Goal: Task Accomplishment & Management: Manage account settings

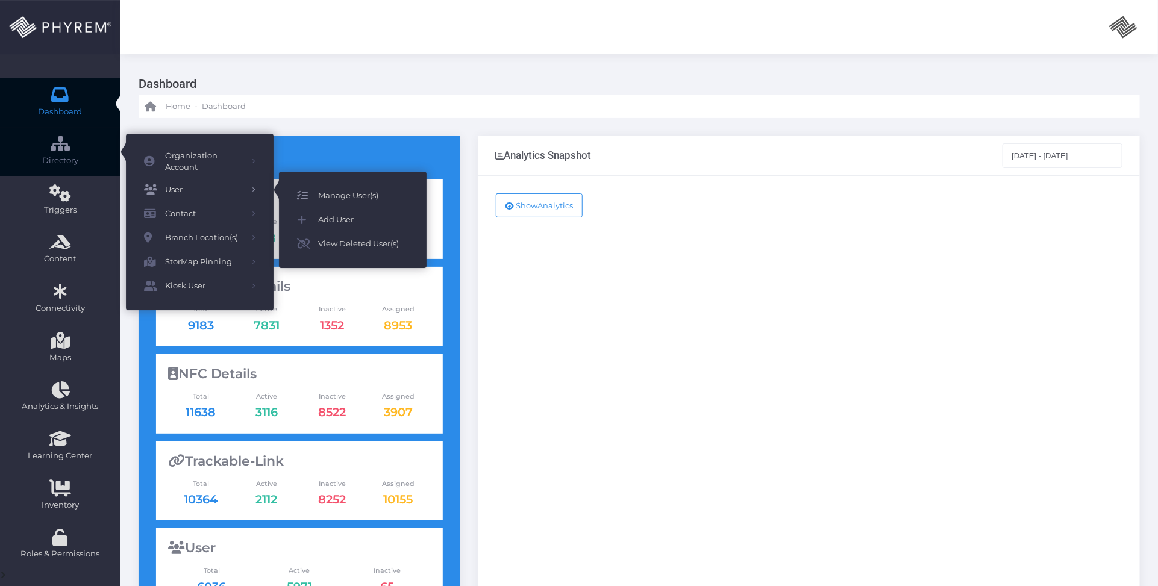
click at [327, 200] on span "Manage User(s)" at bounding box center [363, 196] width 90 height 16
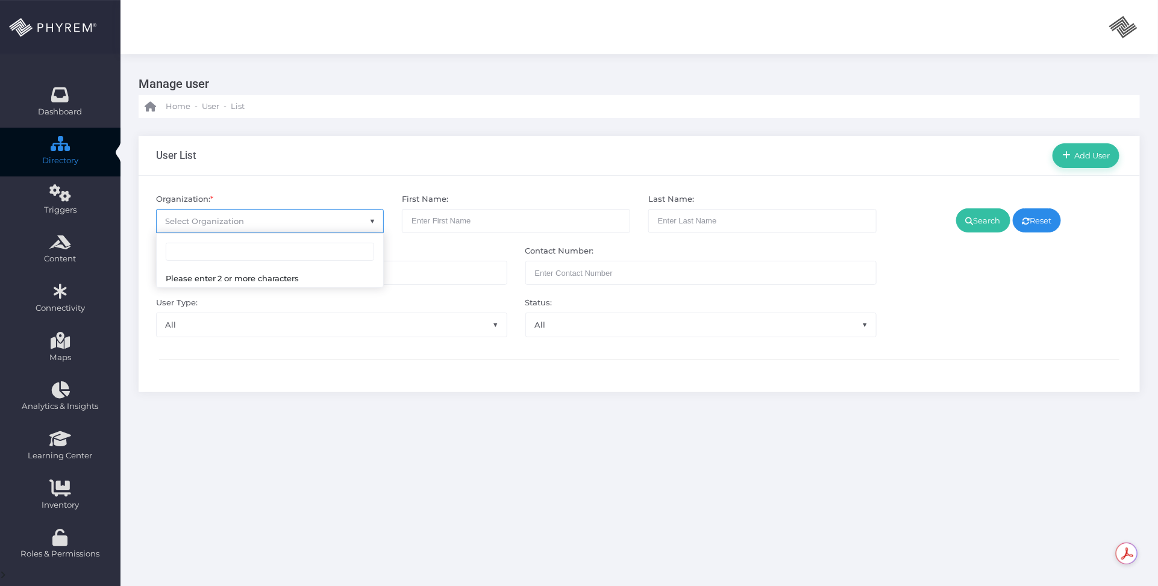
click at [263, 223] on span "Select Organization" at bounding box center [270, 221] width 227 height 23
type input "additional"
select select "4851"
click at [980, 225] on link "Search" at bounding box center [983, 220] width 54 height 24
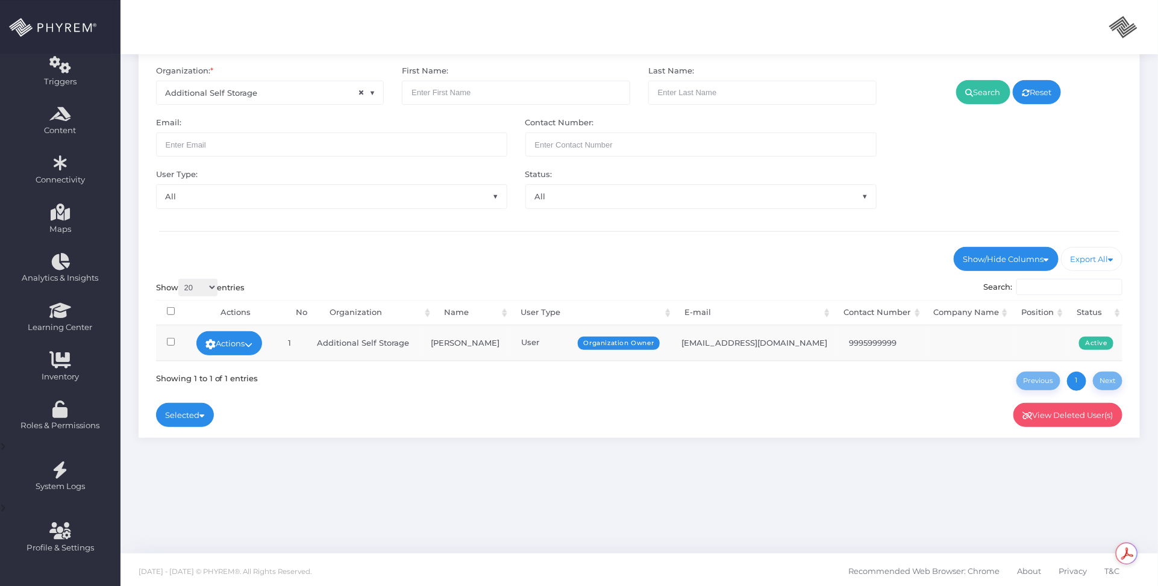
scroll to position [131, 0]
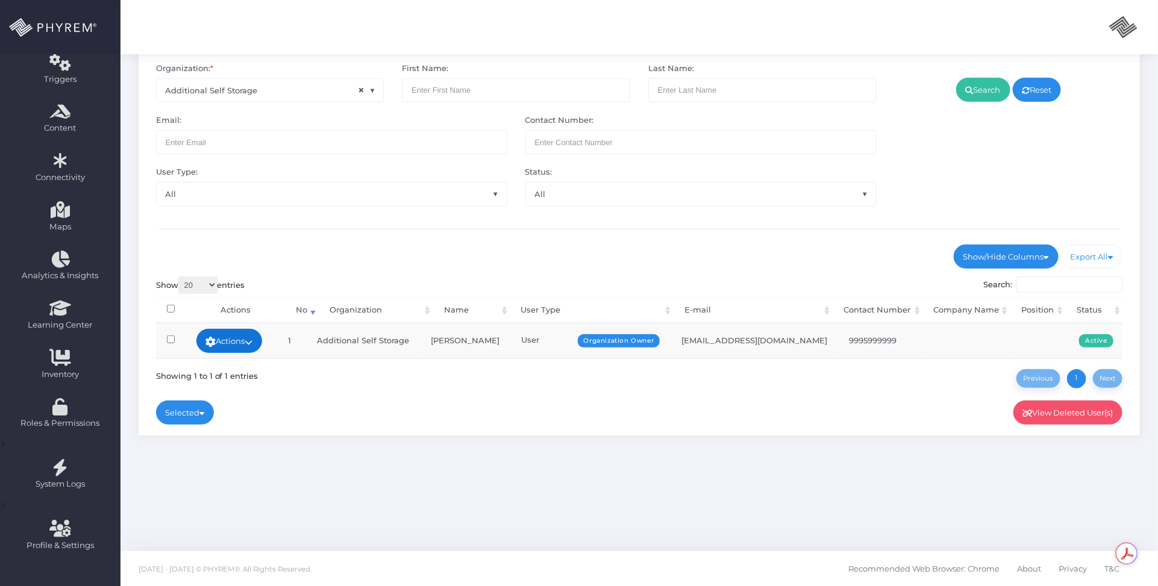
click at [263, 341] on link "Actions" at bounding box center [229, 341] width 66 height 24
click at [237, 432] on link "Sign In" at bounding box center [233, 432] width 78 height 23
